Goal: Check status

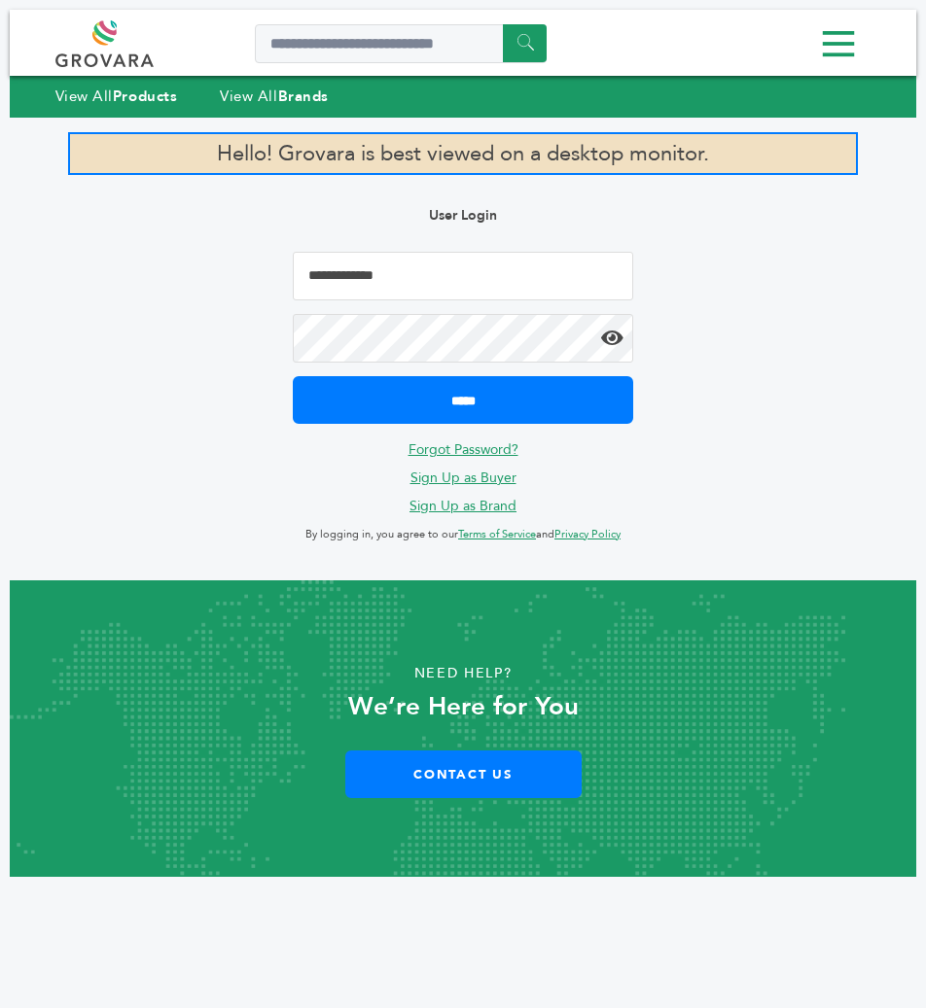
click at [415, 269] on input "Email Address" at bounding box center [463, 276] width 340 height 49
type input "**********"
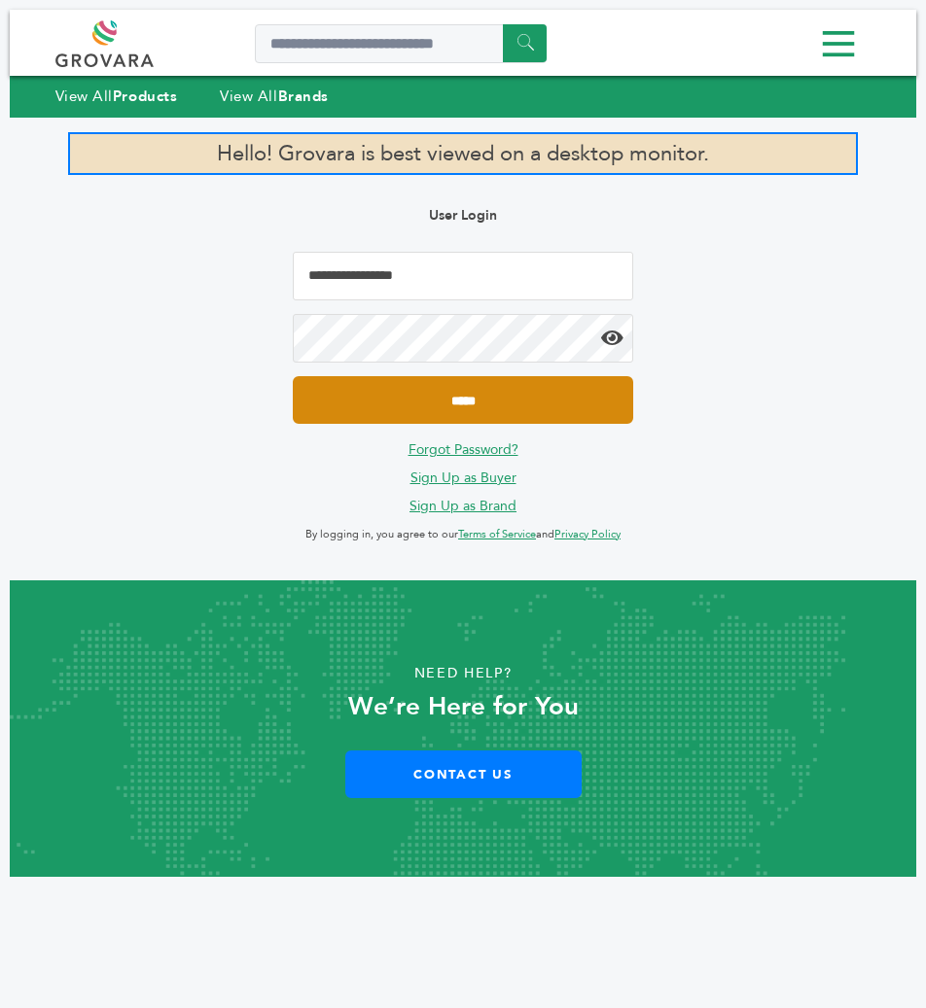
click at [466, 397] on input "*****" at bounding box center [463, 400] width 340 height 48
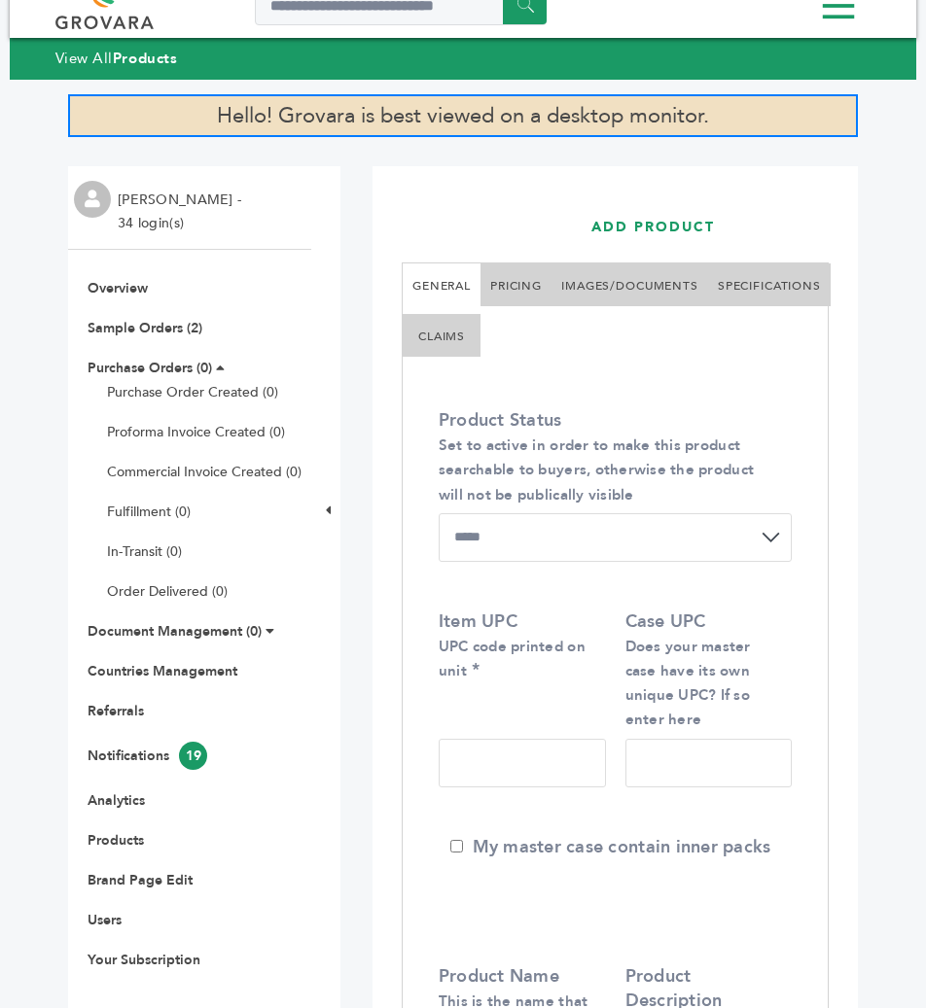
scroll to position [51, 0]
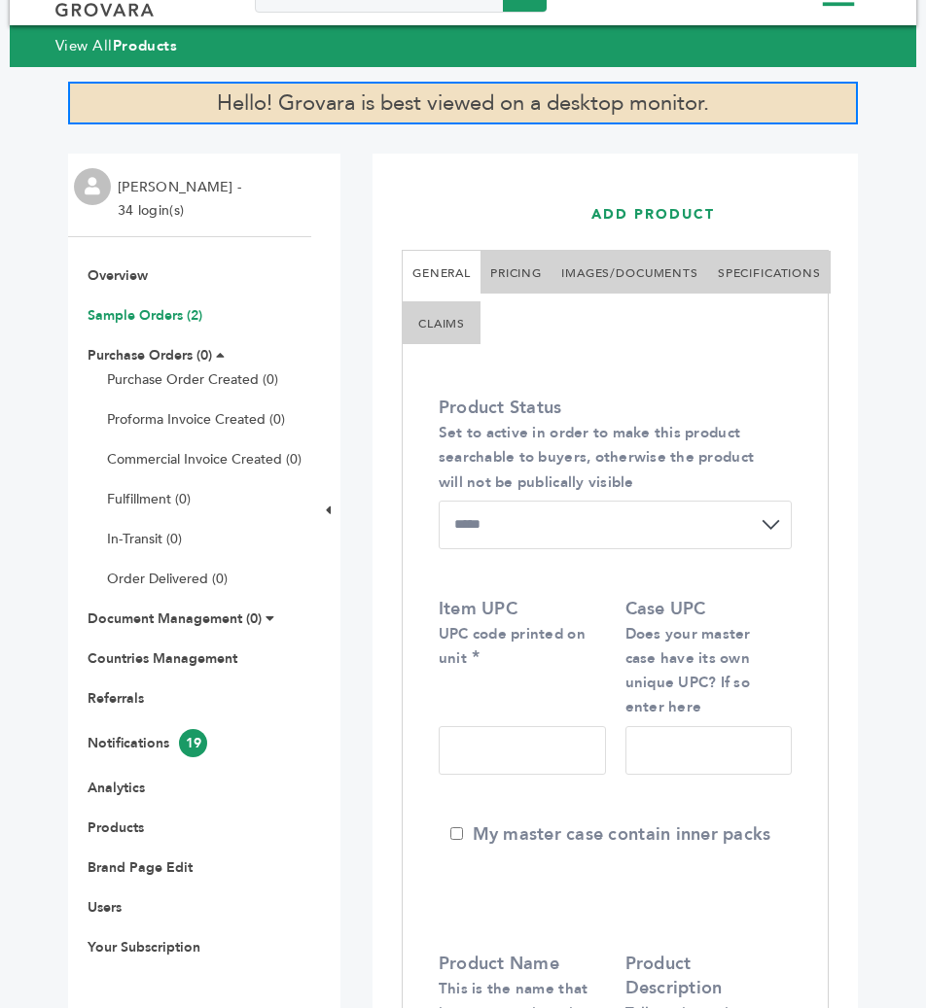
click at [131, 321] on link "Sample Orders (2)" at bounding box center [145, 315] width 115 height 18
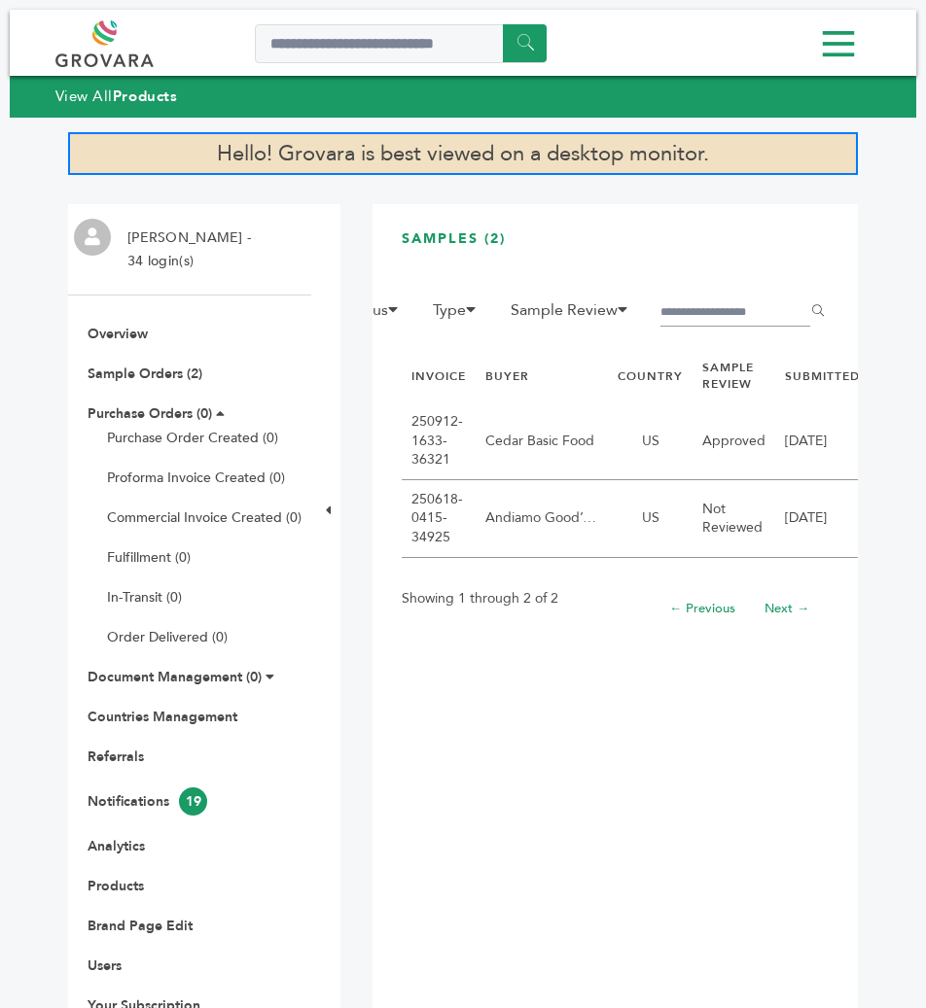
click at [483, 436] on td "Cedar Basic Food" at bounding box center [541, 442] width 132 height 78
click at [542, 432] on td "Cedar Basic Food" at bounding box center [541, 442] width 132 height 78
click at [390, 434] on div "SAMPLES (2) FILTER: Buyers Marcio Galeno de Sousa Mor Yam Marketing, Ltd. Nasse…" at bounding box center [614, 620] width 485 height 832
click at [435, 435] on link "250912-1633-36321" at bounding box center [437, 440] width 52 height 56
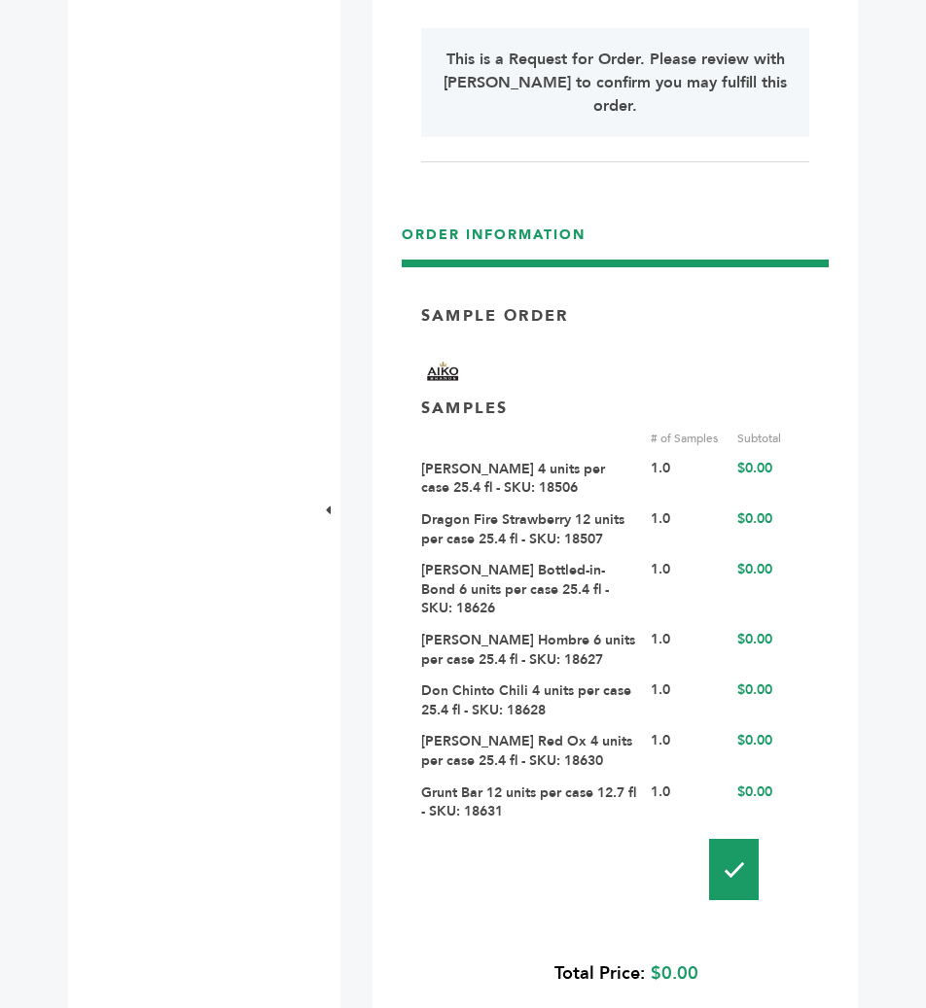
scroll to position [1906, 0]
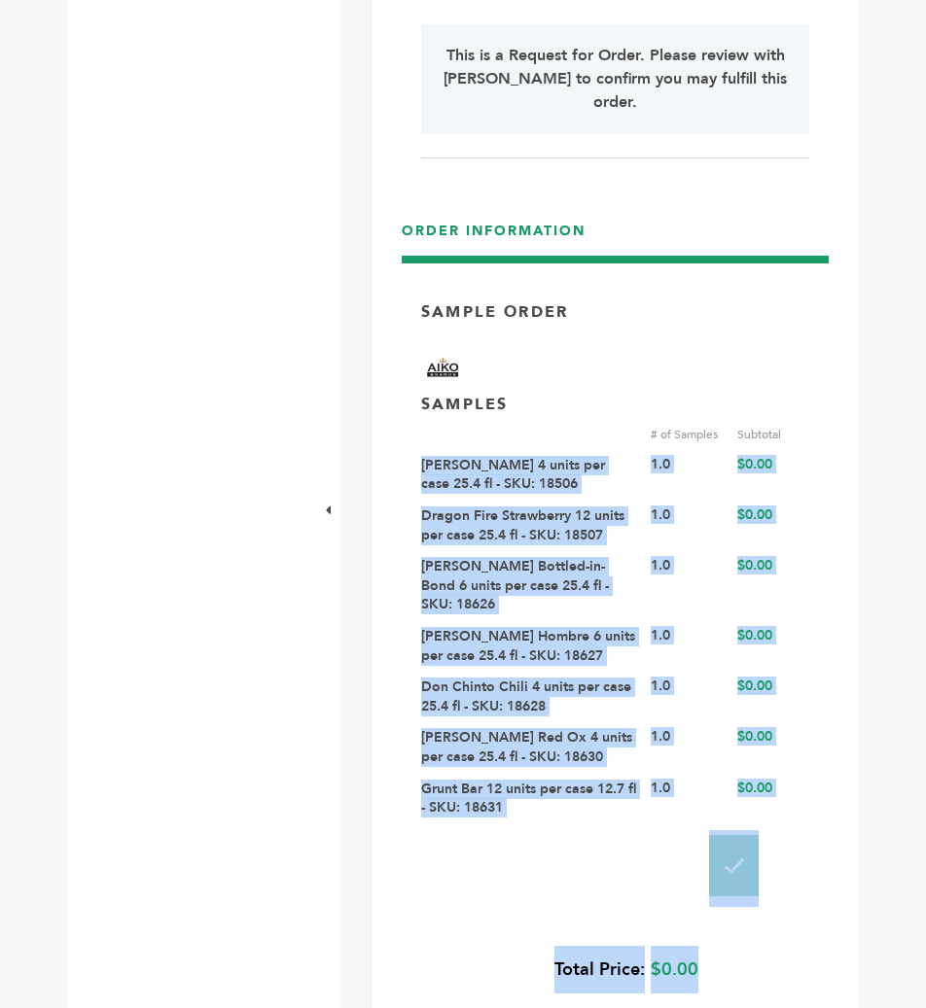
drag, startPoint x: 540, startPoint y: 796, endPoint x: 402, endPoint y: 434, distance: 388.0
click at [402, 434] on div "Sample Order SAMPLES # of Samples Subtotal Yamato Honda Tadakatsu 4 units per c…" at bounding box center [615, 685] width 427 height 809
click at [507, 802] on div "Sample Order SAMPLES # of Samples Subtotal Yamato Honda Tadakatsu 4 units per c…" at bounding box center [615, 670] width 388 height 741
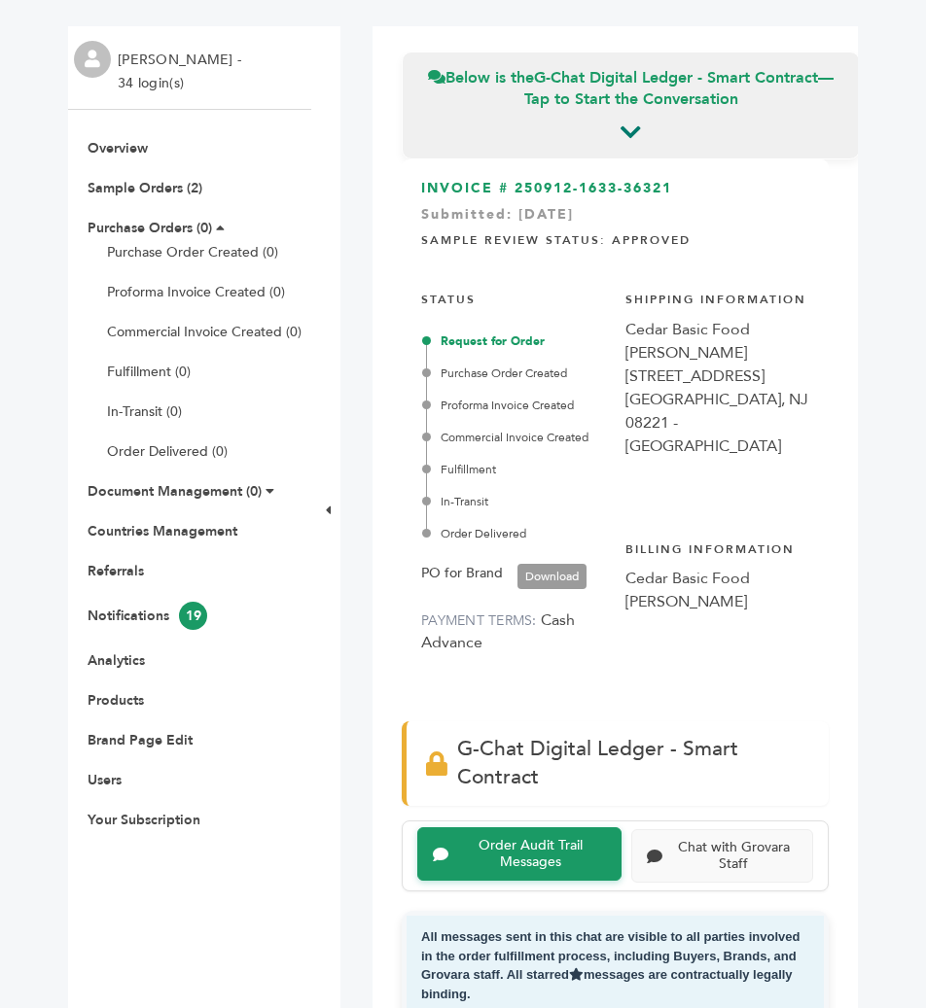
scroll to position [176, 0]
